Goal: Task Accomplishment & Management: Complete application form

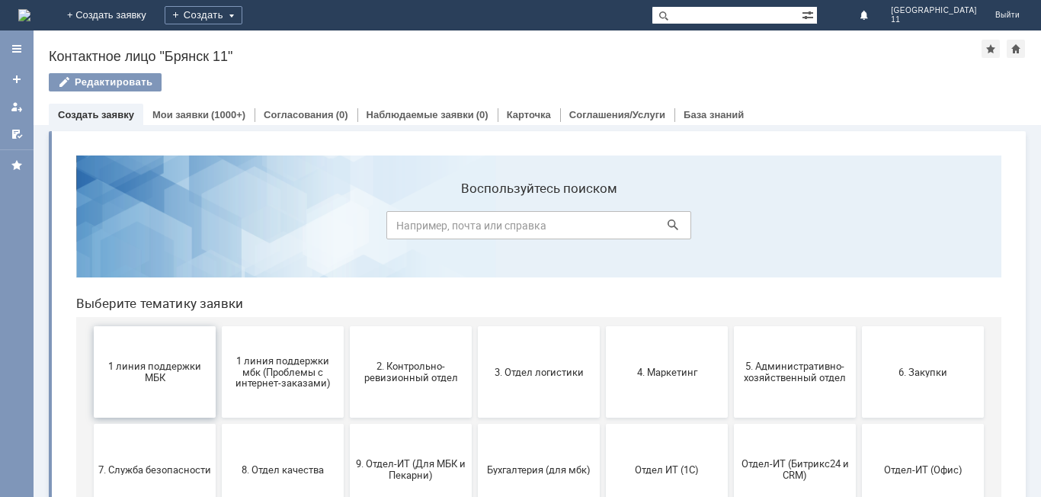
click at [166, 357] on button "1 линия поддержки МБК" at bounding box center [155, 371] width 122 height 91
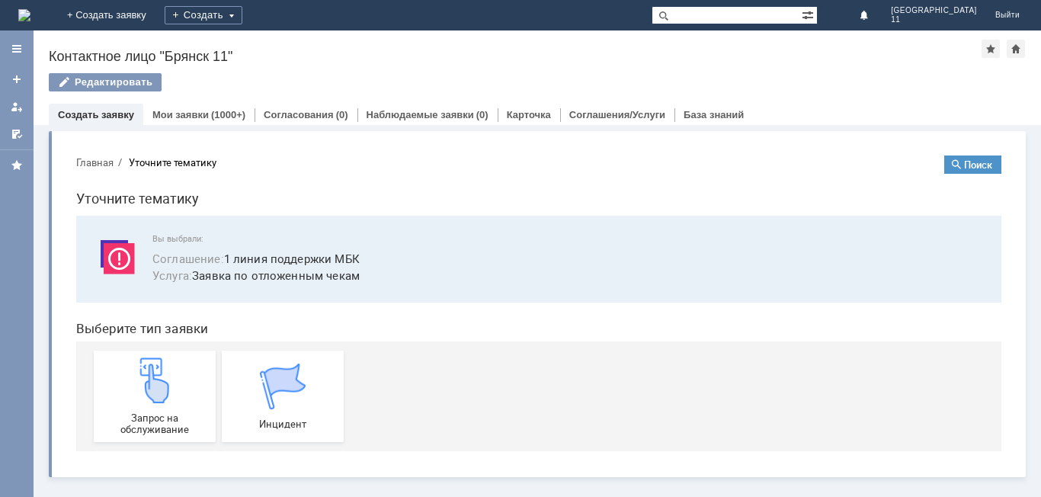
click at [166, 357] on link "Запрос на обслуживание" at bounding box center [155, 396] width 122 height 91
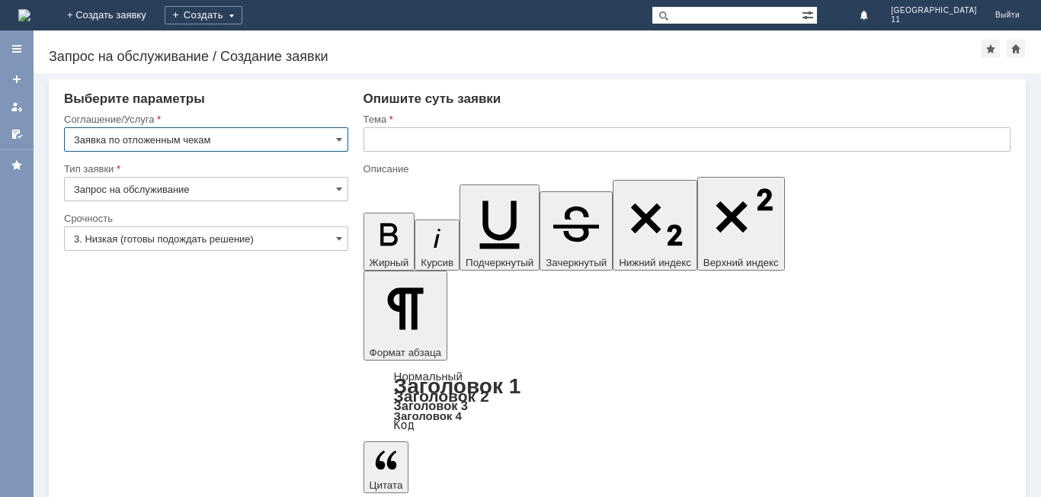
click at [420, 133] on input "text" at bounding box center [686, 139] width 647 height 24
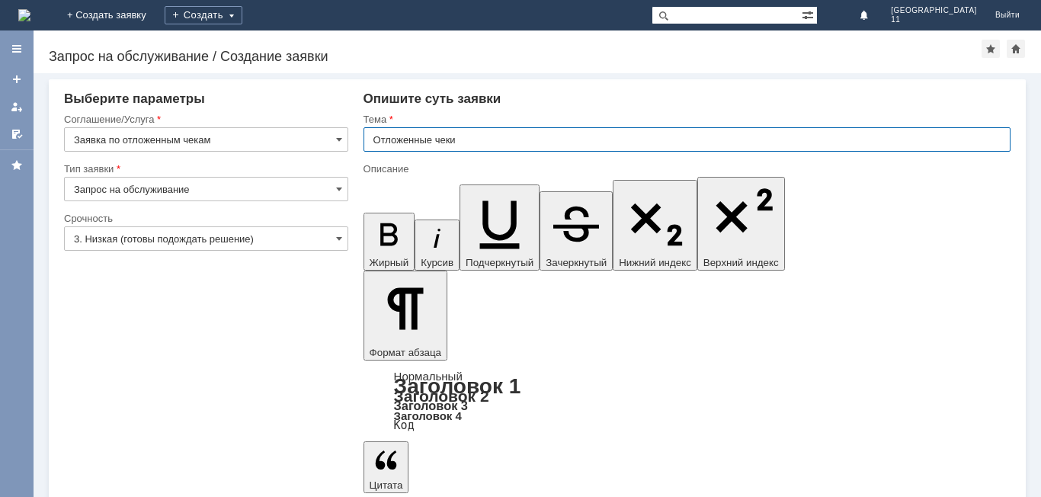
type input "Отложенные чеки"
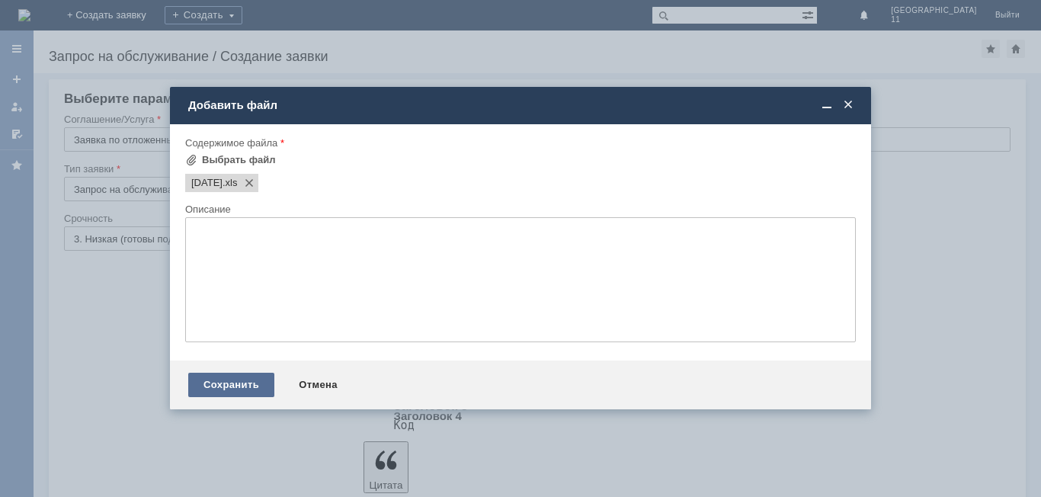
click at [244, 389] on div "Сохранить" at bounding box center [231, 385] width 86 height 24
